Goal: Task Accomplishment & Management: Manage account settings

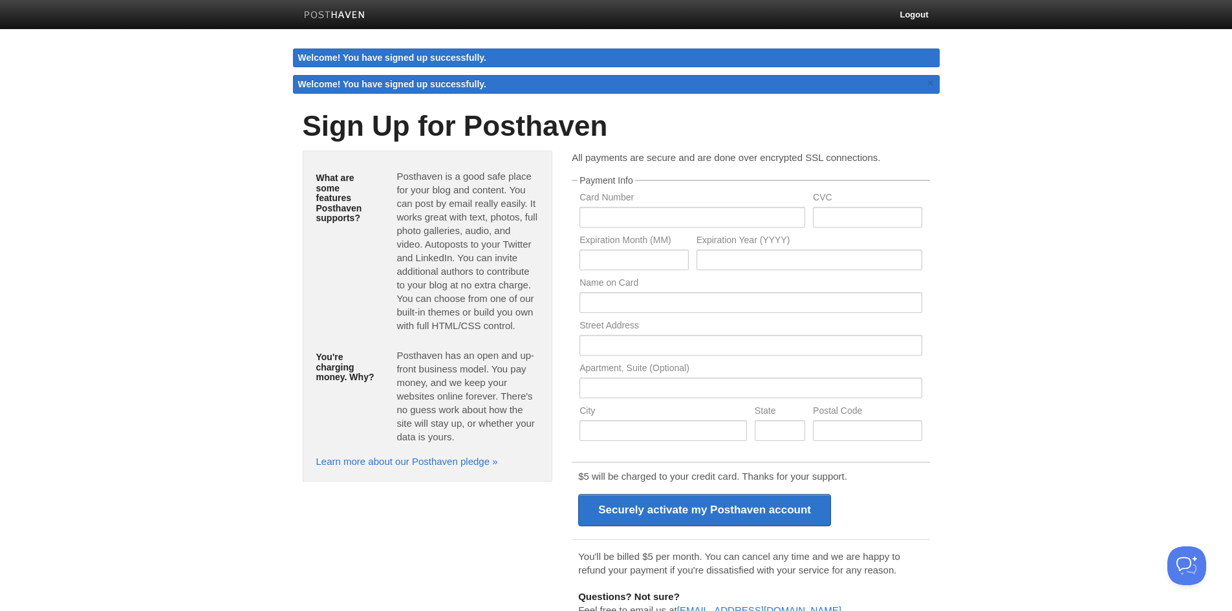
click at [1040, 213] on body "Logout Welcome! You have signed up successfully. Welcome! You have signed up su…" at bounding box center [616, 334] width 1232 height 668
click at [339, 23] on link at bounding box center [334, 16] width 81 height 29
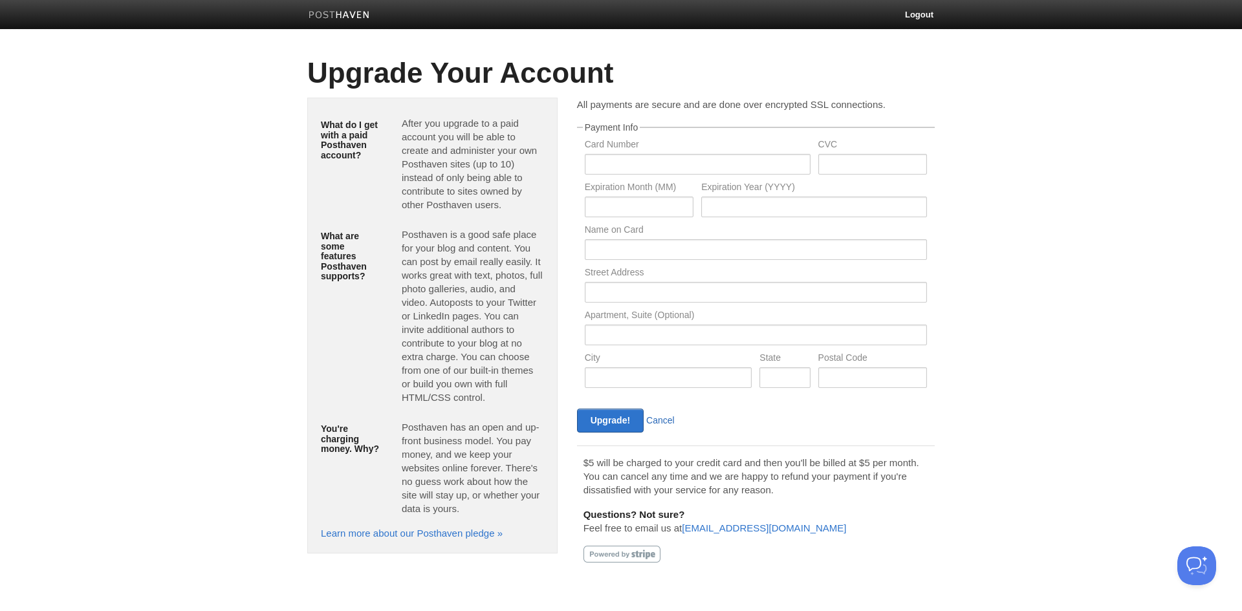
click at [652, 415] on link "Cancel" at bounding box center [660, 420] width 28 height 10
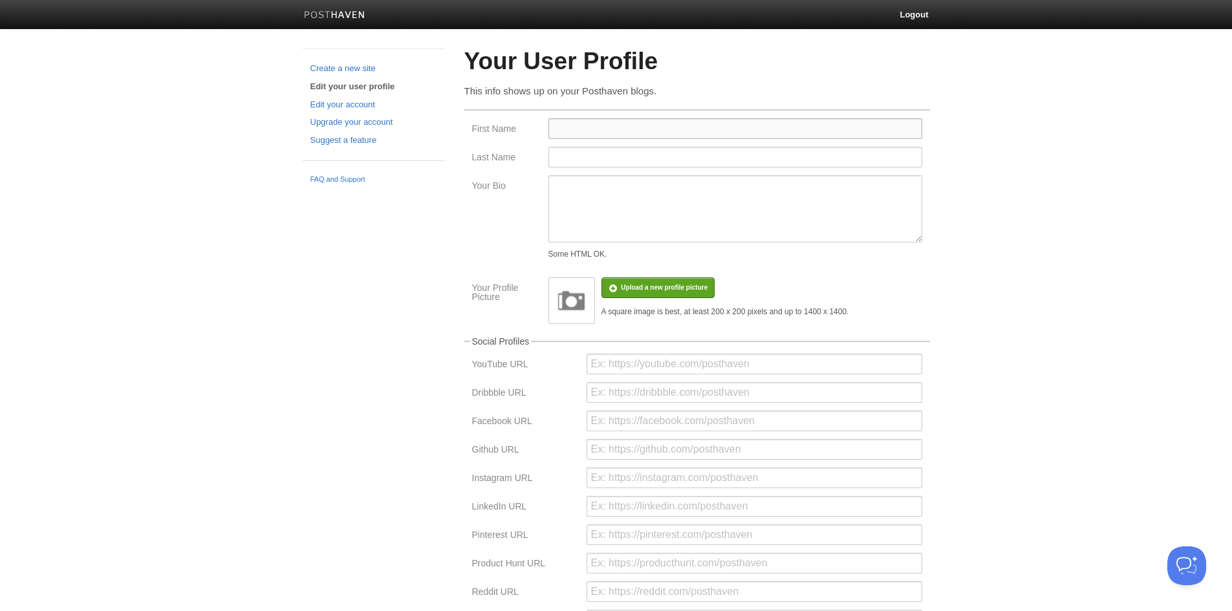
click at [628, 138] on input "First Name" at bounding box center [736, 128] width 374 height 21
type input "Shoutn"
type input "Hike"
click at [624, 200] on textarea "Your Bio" at bounding box center [736, 208] width 374 height 67
click at [711, 224] on textarea "Your Bio" at bounding box center [736, 208] width 374 height 67
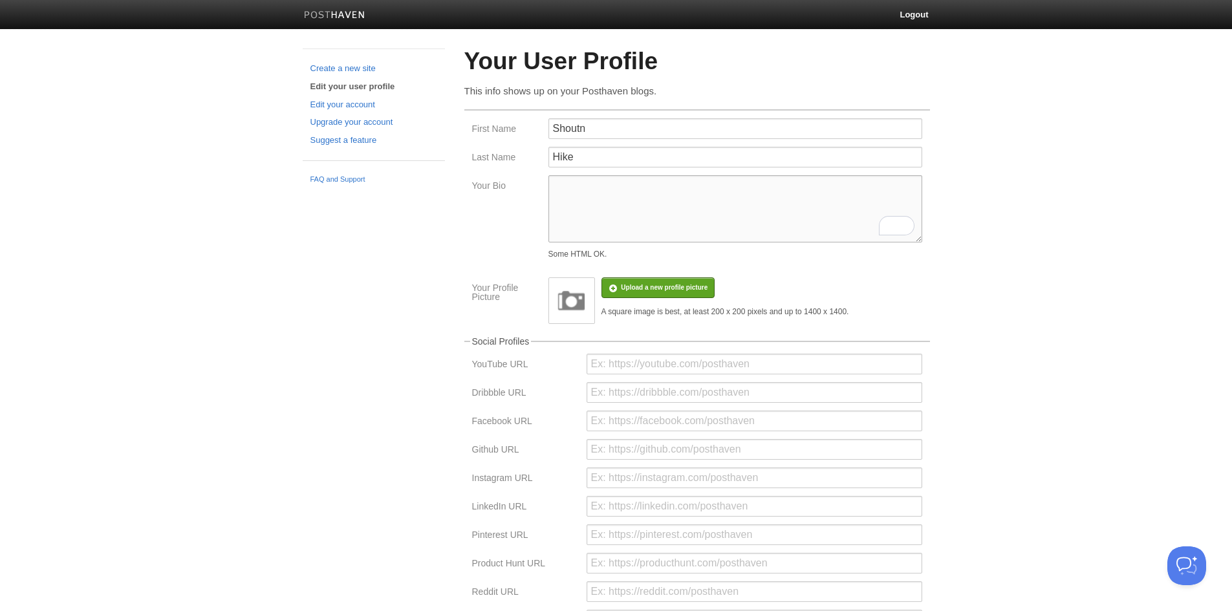
paste textarea "ShoutnHike is a leading digital marketing agency in [GEOGRAPHIC_DATA], offering…"
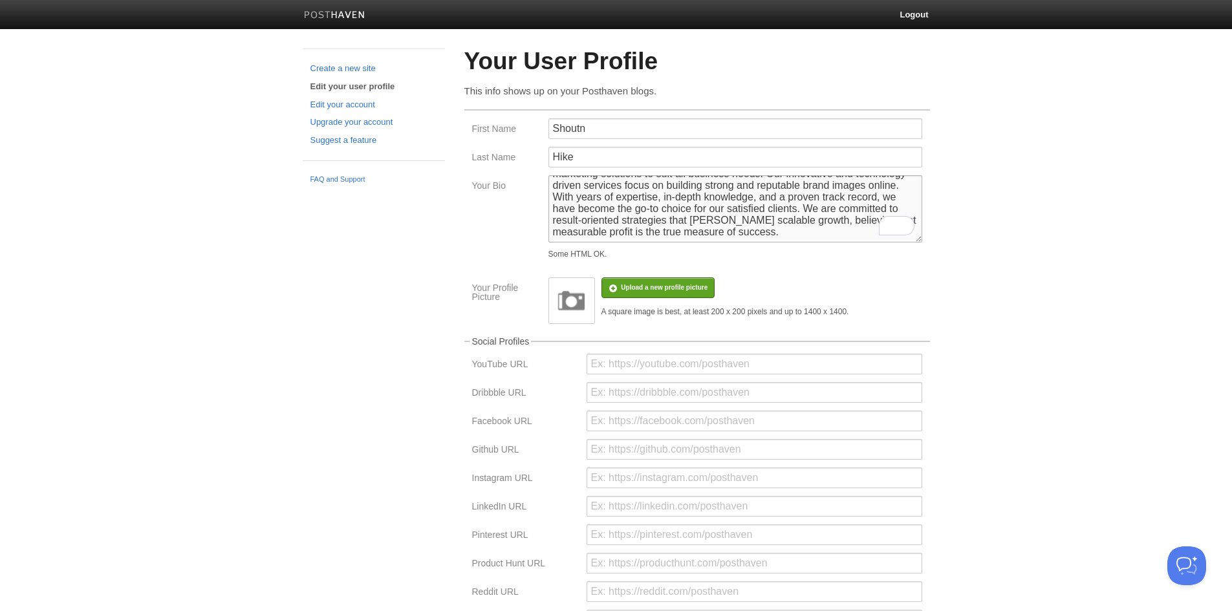
scroll to position [65, 0]
type textarea "ShoutnHike is a leading digital marketing agency in [GEOGRAPHIC_DATA], offering…"
click at [323, 284] on div "Create a new site Edit your user profile Edit your account Upgrade your account…" at bounding box center [616, 410] width 647 height 722
click at [671, 287] on input "file" at bounding box center [275, 294] width 979 height 66
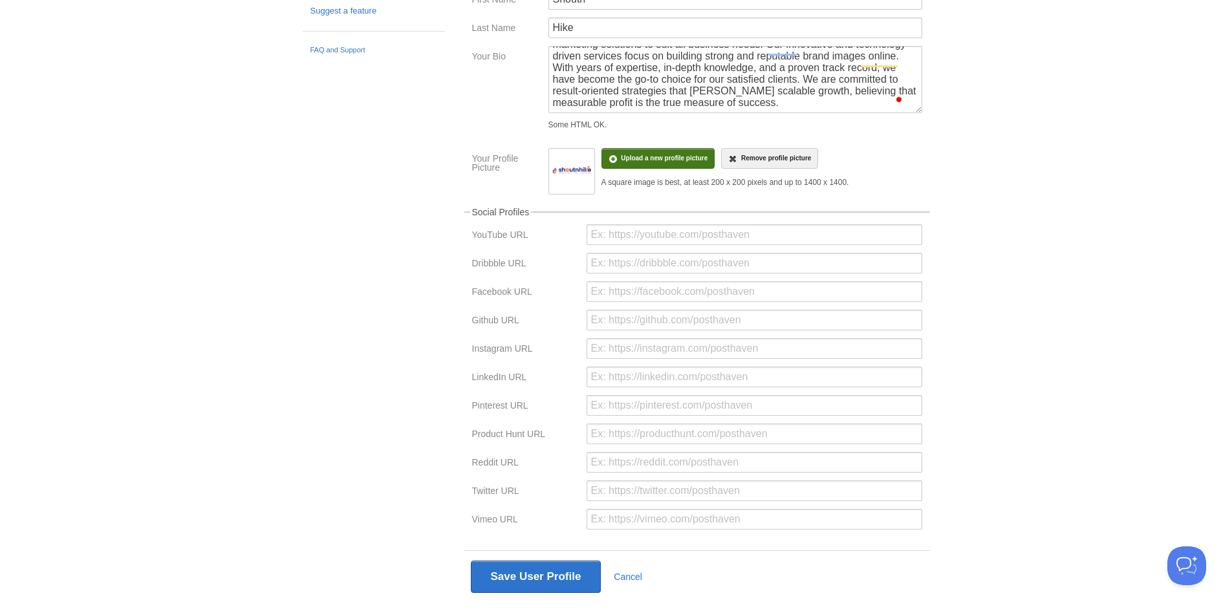
scroll to position [151, 0]
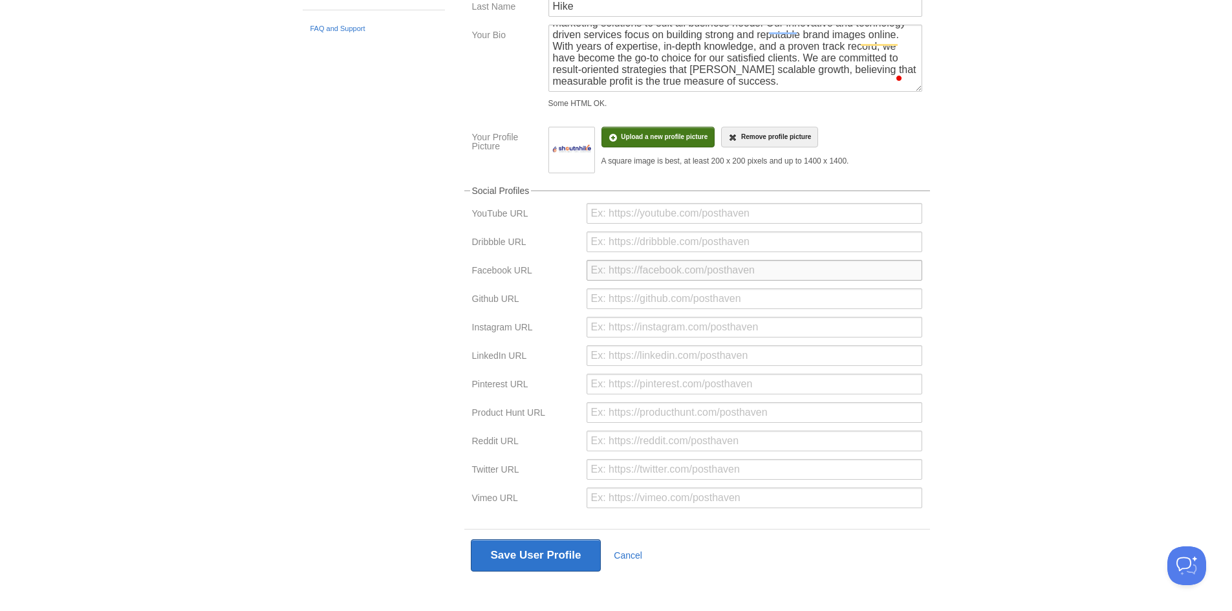
click at [644, 271] on input "url" at bounding box center [755, 270] width 336 height 21
paste input "[URL][DOMAIN_NAME]"
type input "[URL][DOMAIN_NAME]"
click at [616, 317] on input "url" at bounding box center [755, 327] width 336 height 21
paste input "[URL][DOMAIN_NAME][DOMAIN_NAME]"
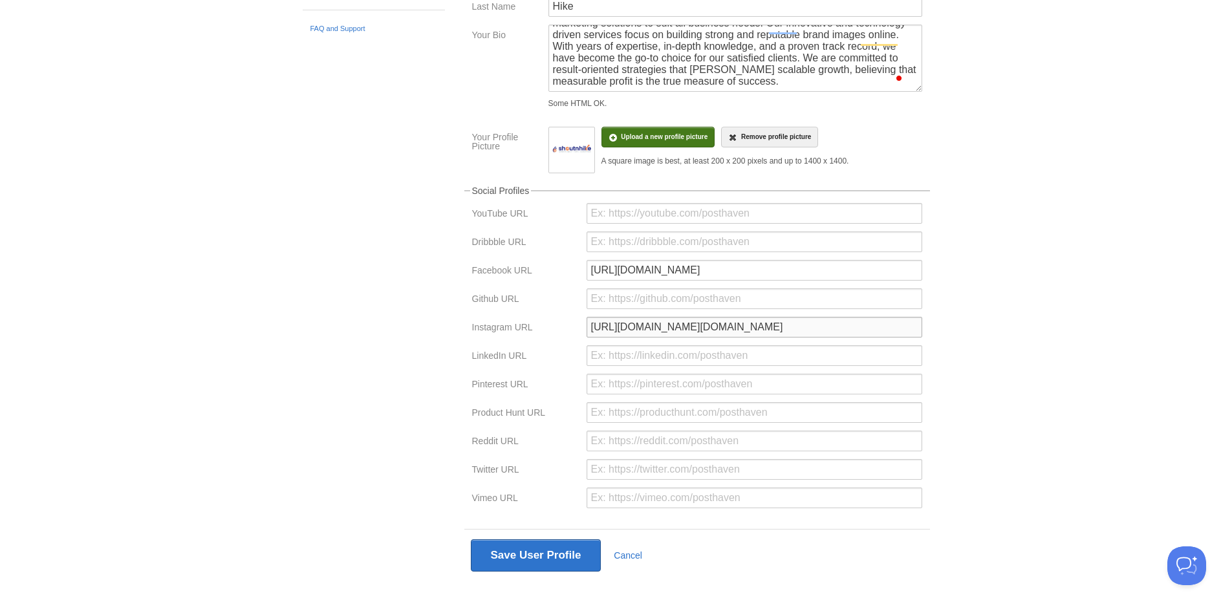
type input "[URL][DOMAIN_NAME][DOMAIN_NAME]"
click at [631, 371] on div at bounding box center [754, 359] width 343 height 28
click at [632, 358] on input "url" at bounding box center [755, 355] width 336 height 21
paste input "[URL][DOMAIN_NAME]"
type input "[URL][DOMAIN_NAME]"
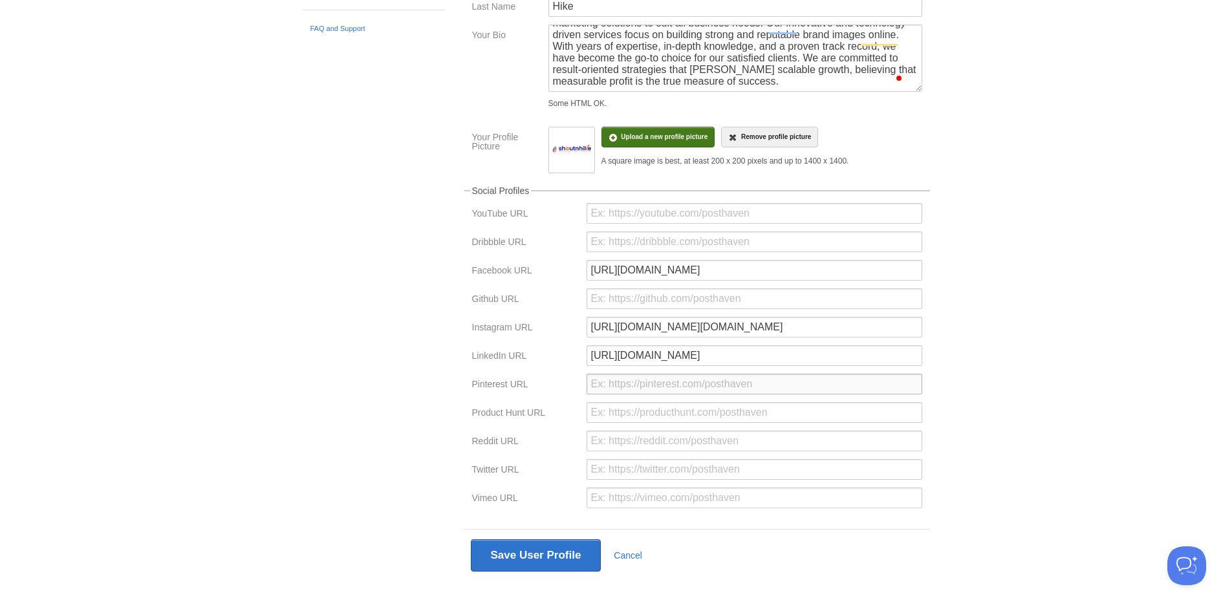
click at [629, 381] on input "url" at bounding box center [755, 384] width 336 height 21
paste input "[URL][DOMAIN_NAME]"
type input "[URL][DOMAIN_NAME]"
click at [616, 475] on input "url" at bounding box center [755, 469] width 336 height 21
paste input "[URL][DOMAIN_NAME]"
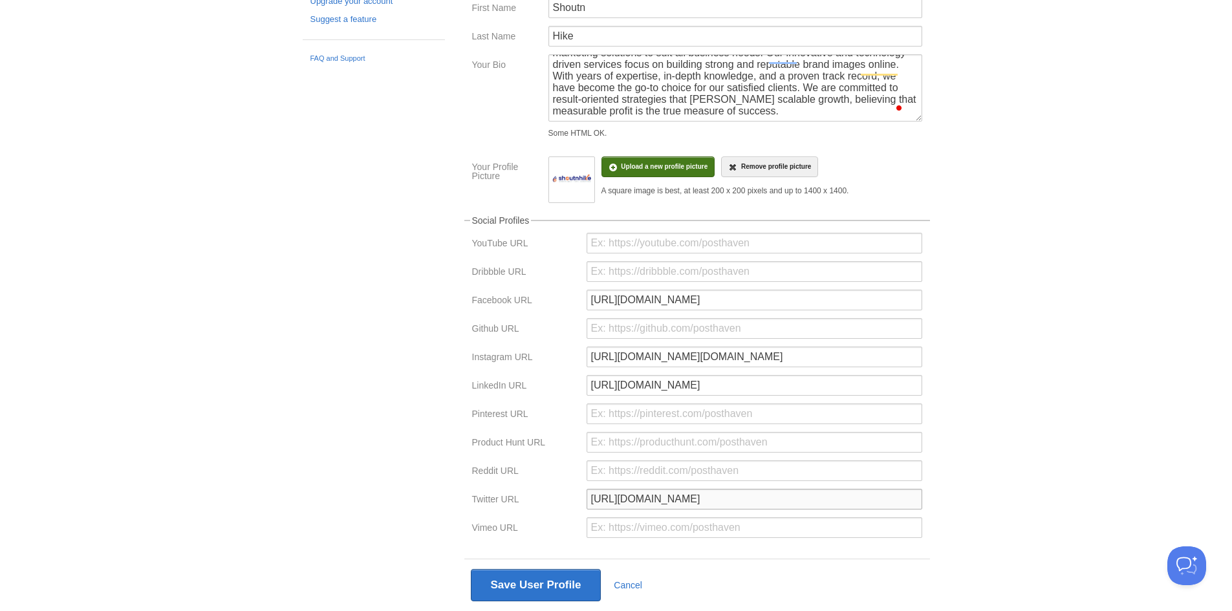
scroll to position [159, 0]
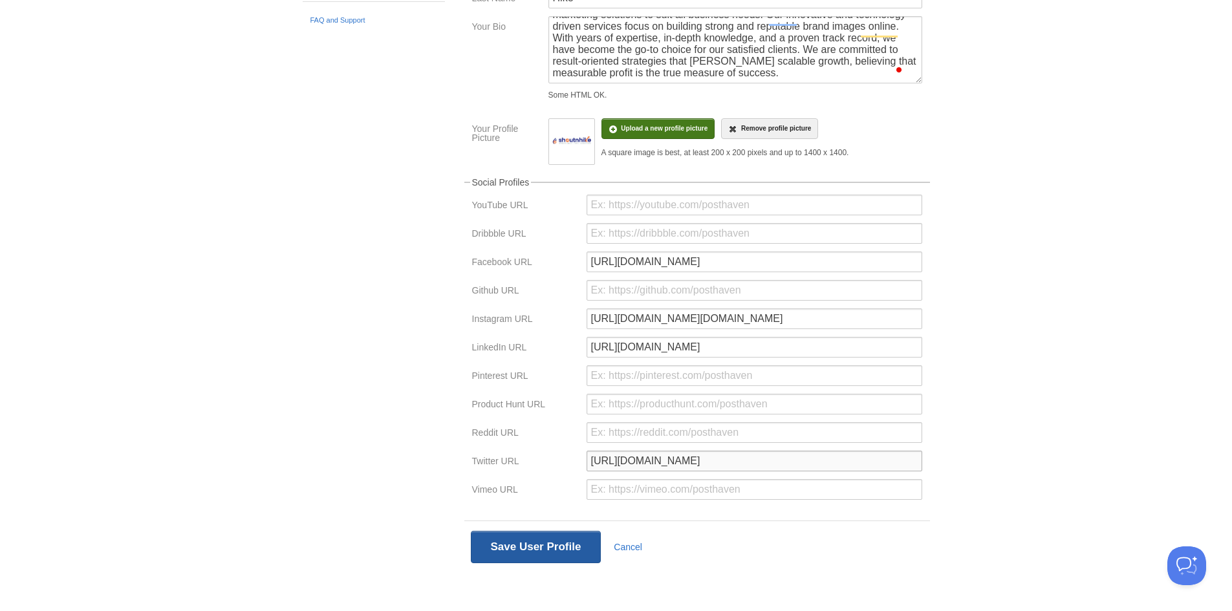
type input "[URL][DOMAIN_NAME]"
drag, startPoint x: 503, startPoint y: 534, endPoint x: 578, endPoint y: 521, distance: 76.1
click at [504, 534] on button "Save User Profile" at bounding box center [536, 547] width 131 height 32
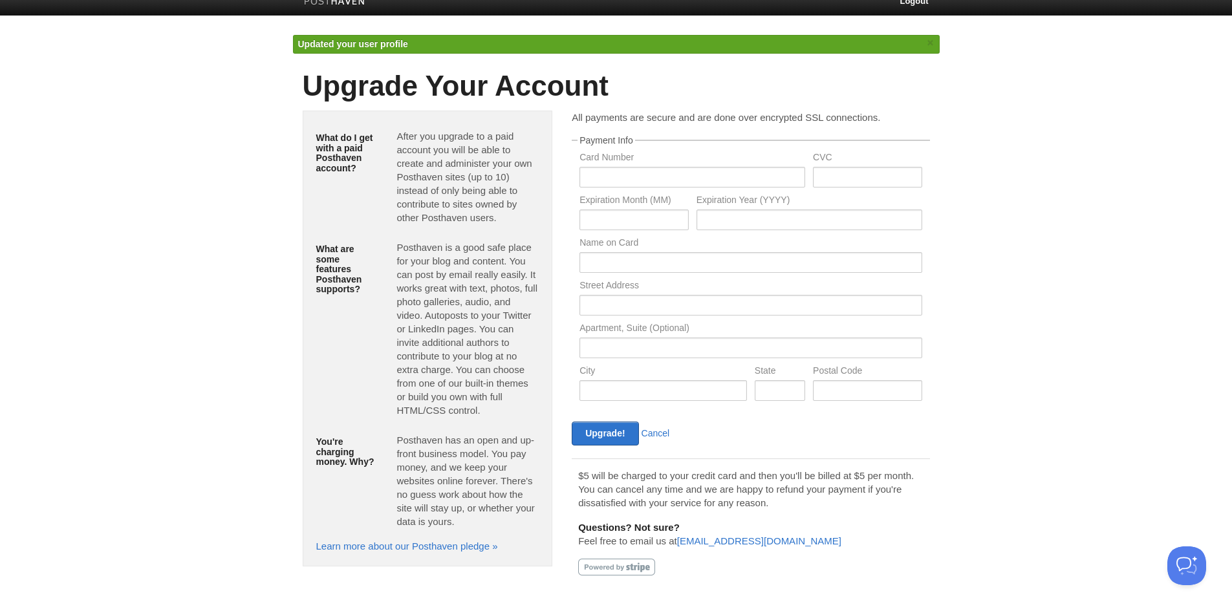
scroll to position [14, 0]
click at [653, 431] on link "Cancel" at bounding box center [656, 433] width 28 height 10
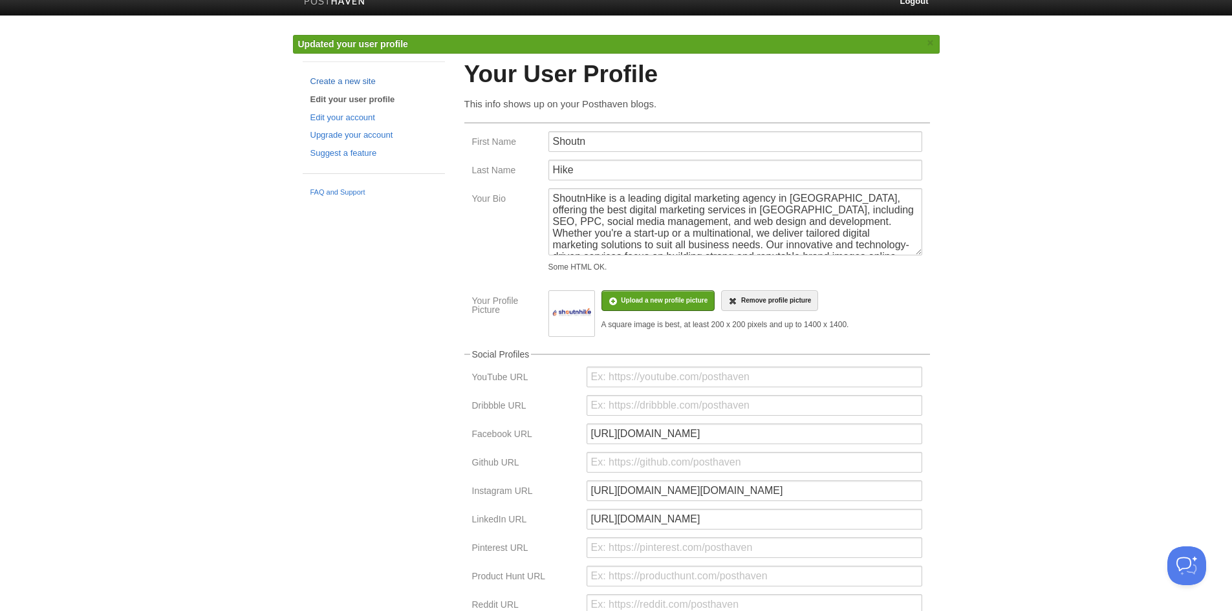
click at [354, 83] on link "Create a new site" at bounding box center [374, 82] width 127 height 14
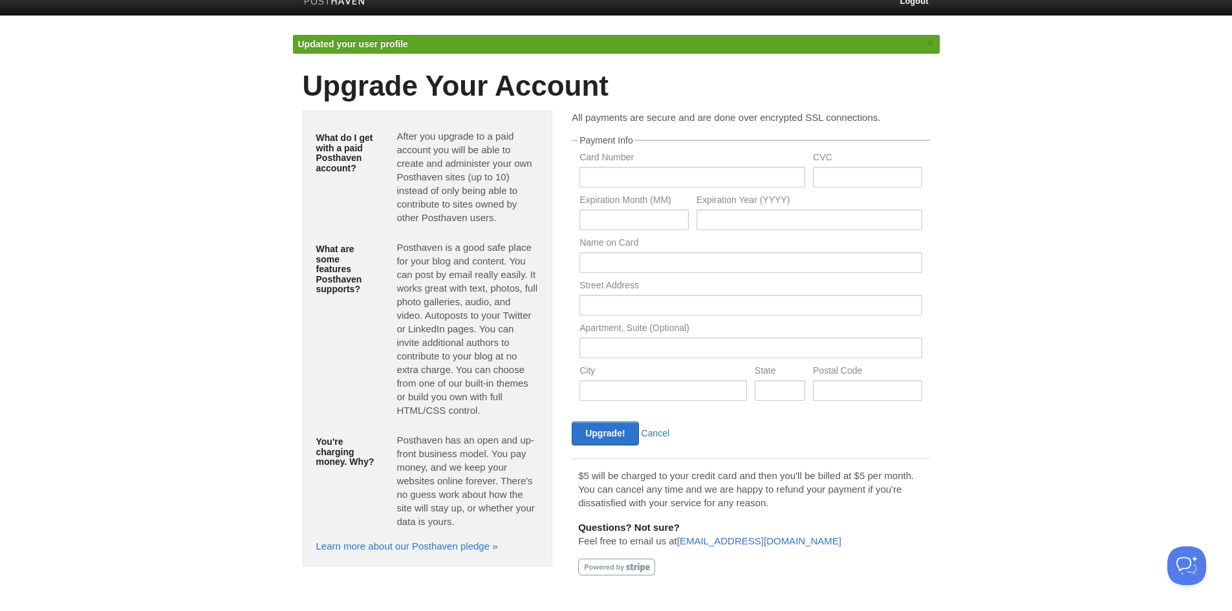
scroll to position [14, 0]
click at [658, 430] on link "Cancel" at bounding box center [656, 433] width 28 height 10
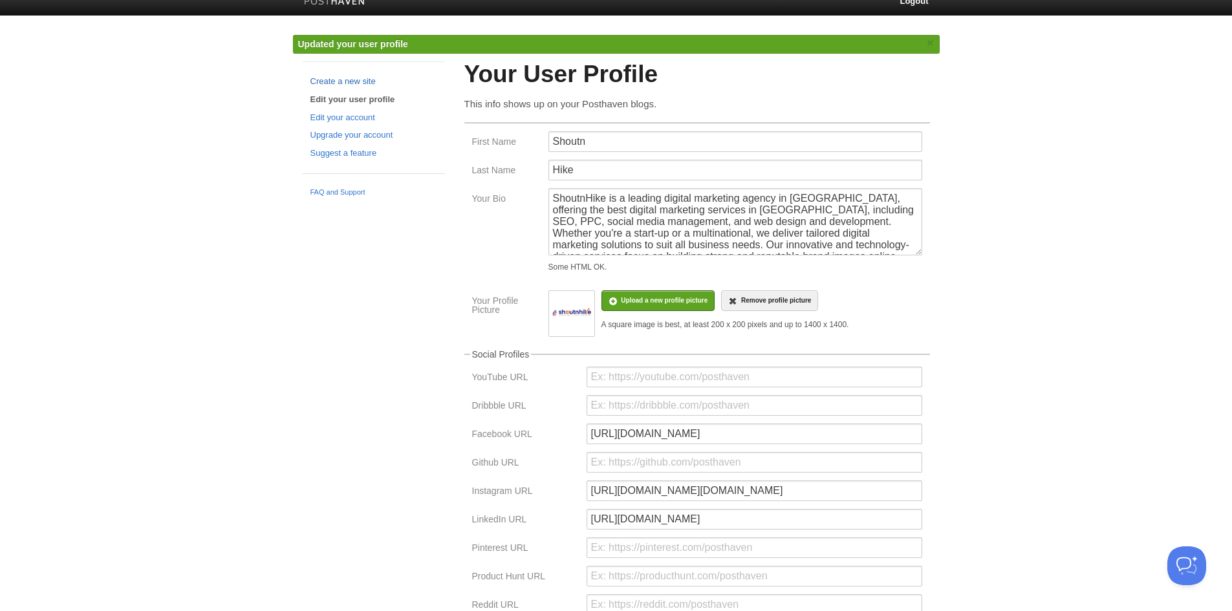
click at [329, 84] on link "Create a new site" at bounding box center [374, 82] width 127 height 14
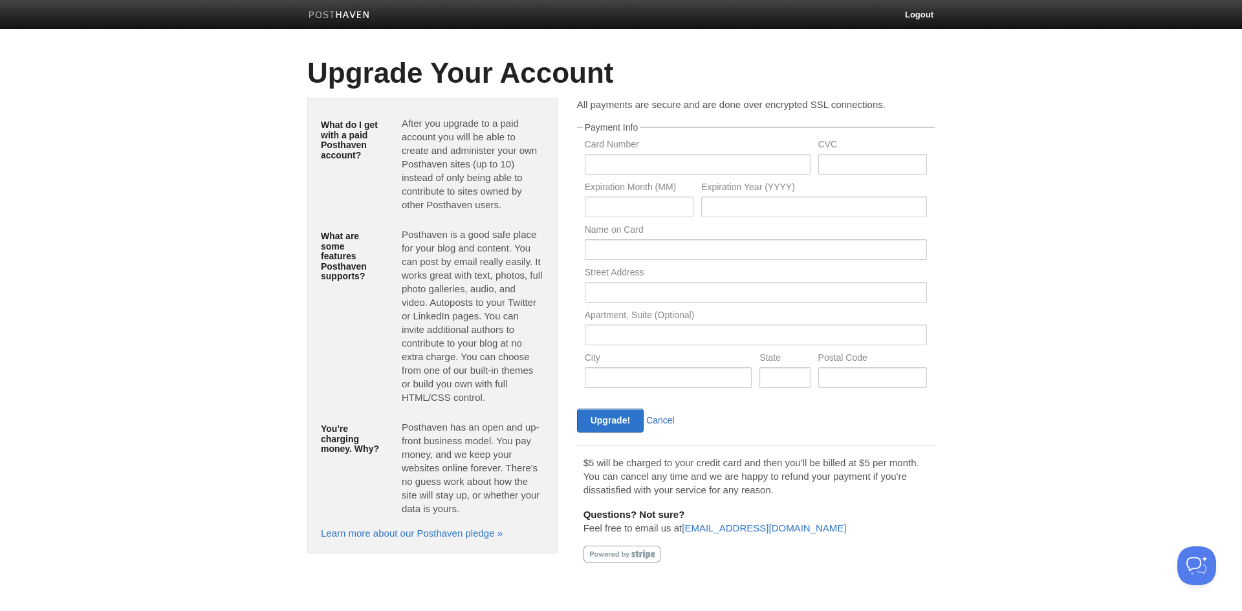
click at [659, 417] on link "Cancel" at bounding box center [660, 420] width 28 height 10
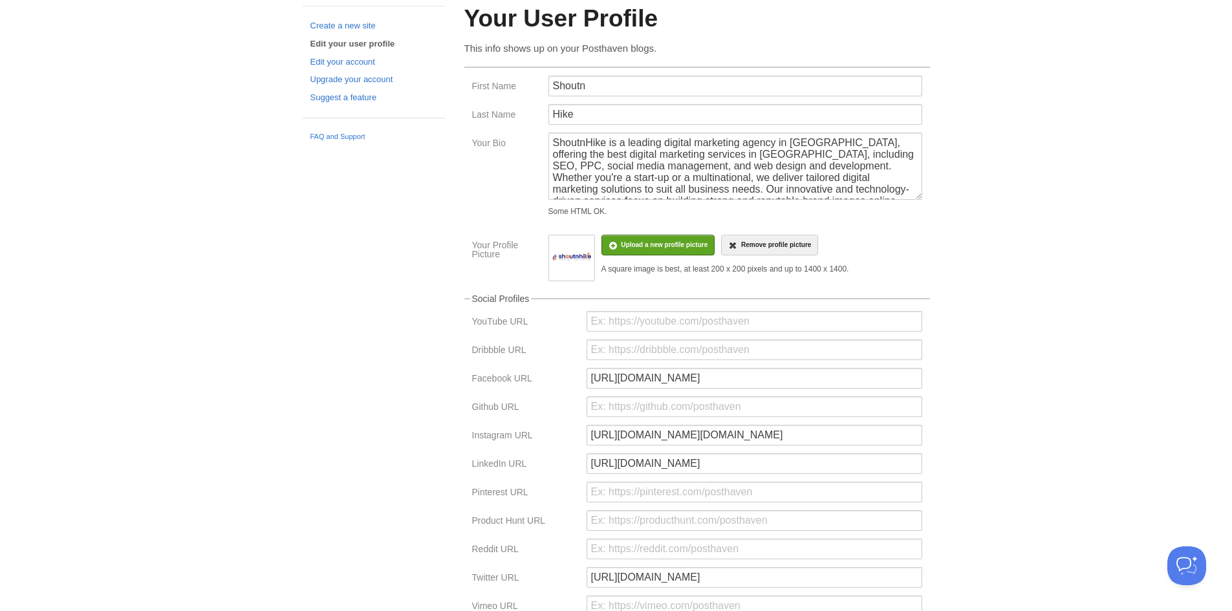
scroll to position [8, 0]
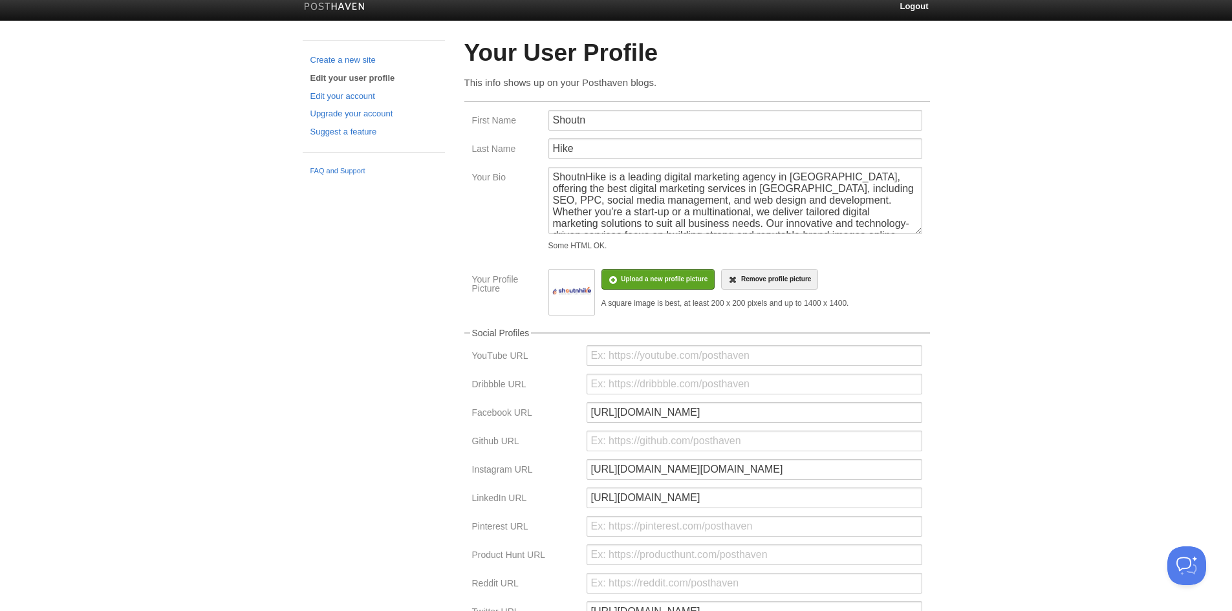
click at [367, 8] on link at bounding box center [334, 8] width 81 height 29
